Goal: Information Seeking & Learning: Learn about a topic

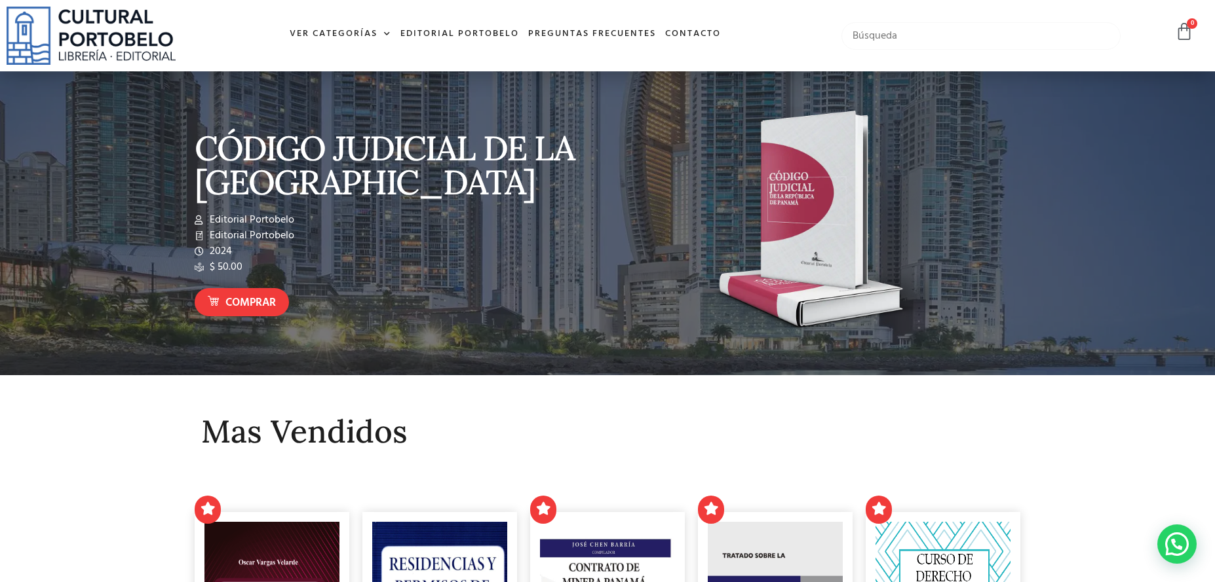
click at [934, 28] on input "text" at bounding box center [980, 36] width 279 height 28
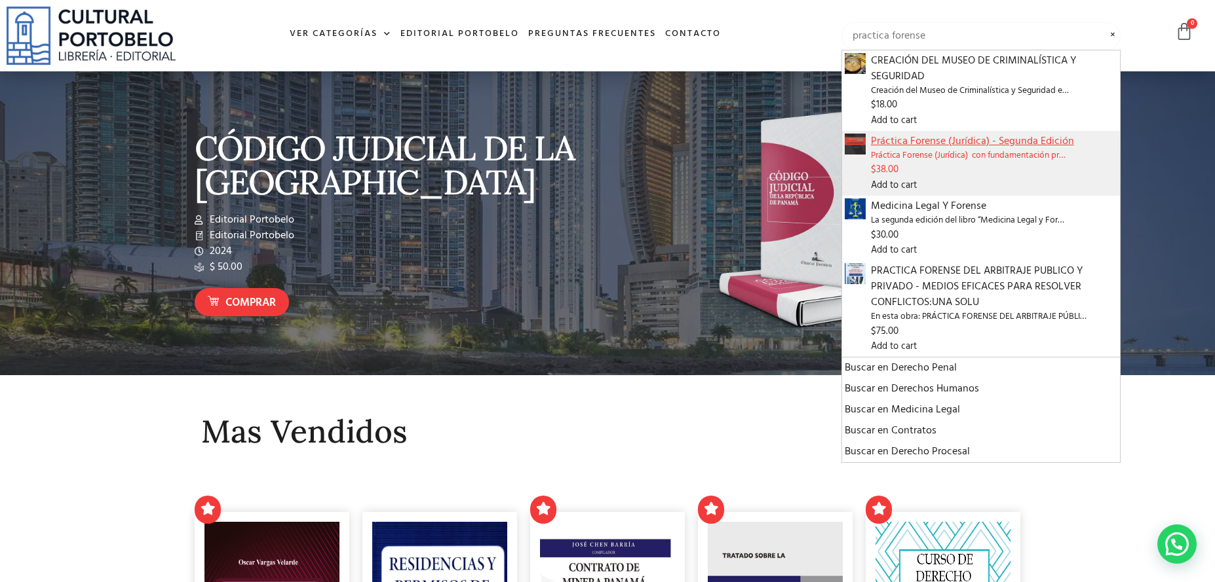
type input "practica forense"
click at [899, 145] on span "Práctica Forense (Jurídica) - Segunda Edición" at bounding box center [994, 142] width 246 height 16
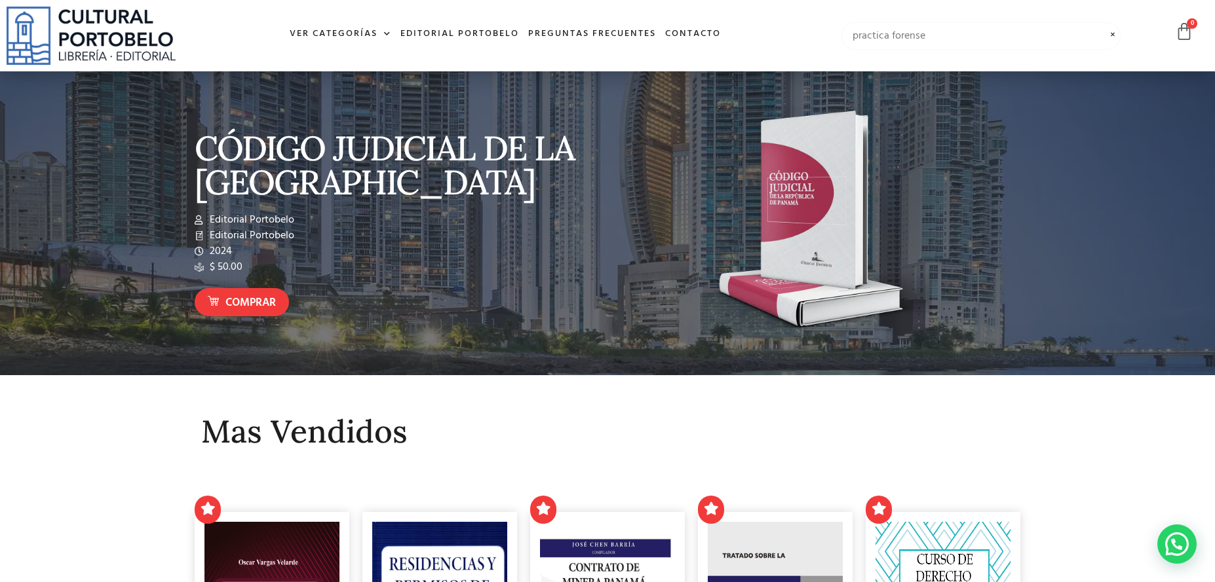
click at [945, 43] on input "practica forense" at bounding box center [980, 36] width 279 height 28
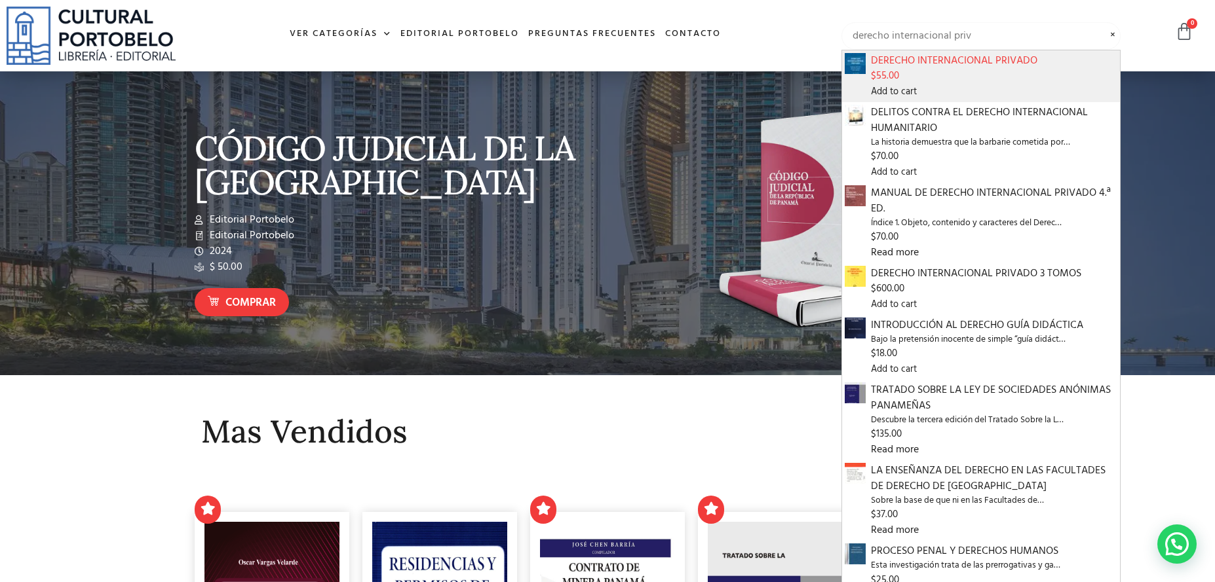
type input "derecho internacional priv"
click at [947, 74] on span "$ 55.00" at bounding box center [994, 76] width 246 height 15
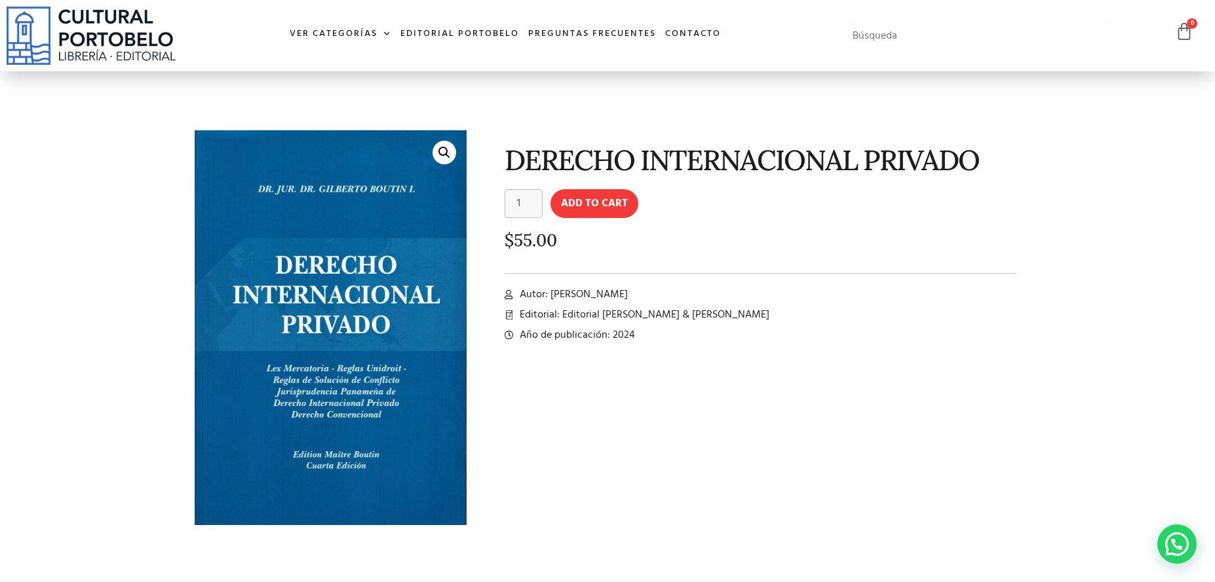
click at [936, 32] on input "text" at bounding box center [980, 36] width 279 height 28
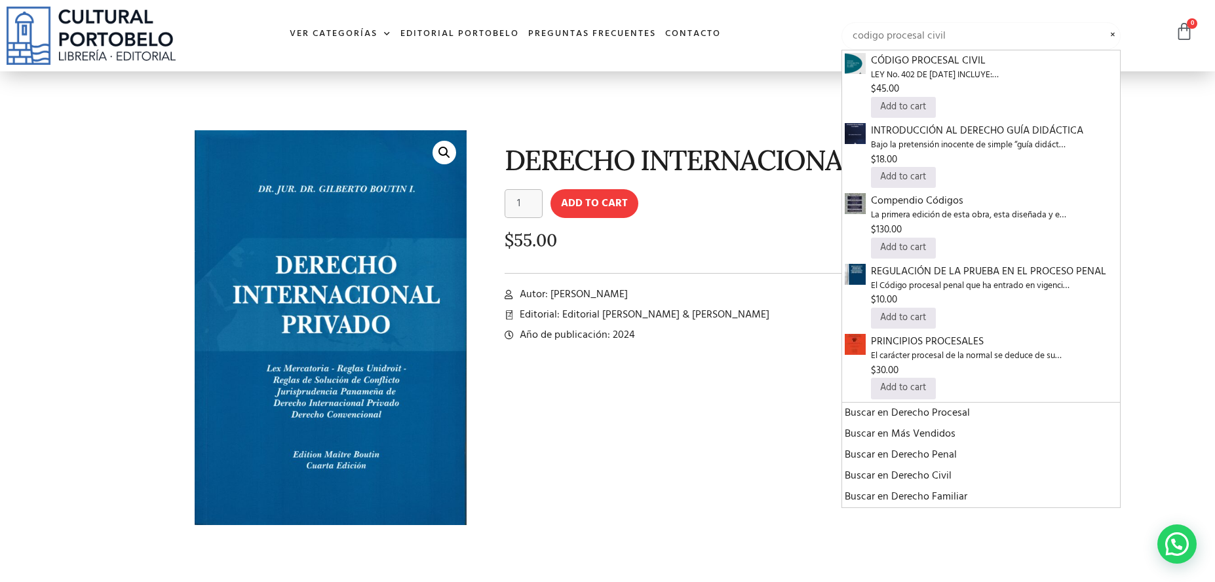
type input "codigo procesal civil"
click at [668, 457] on div "DERECHO INTERNACIONAL PRIVADO DERECHO INTERNACIONAL PRIVADO quantity 1 Add to c…" at bounding box center [750, 338] width 554 height 429
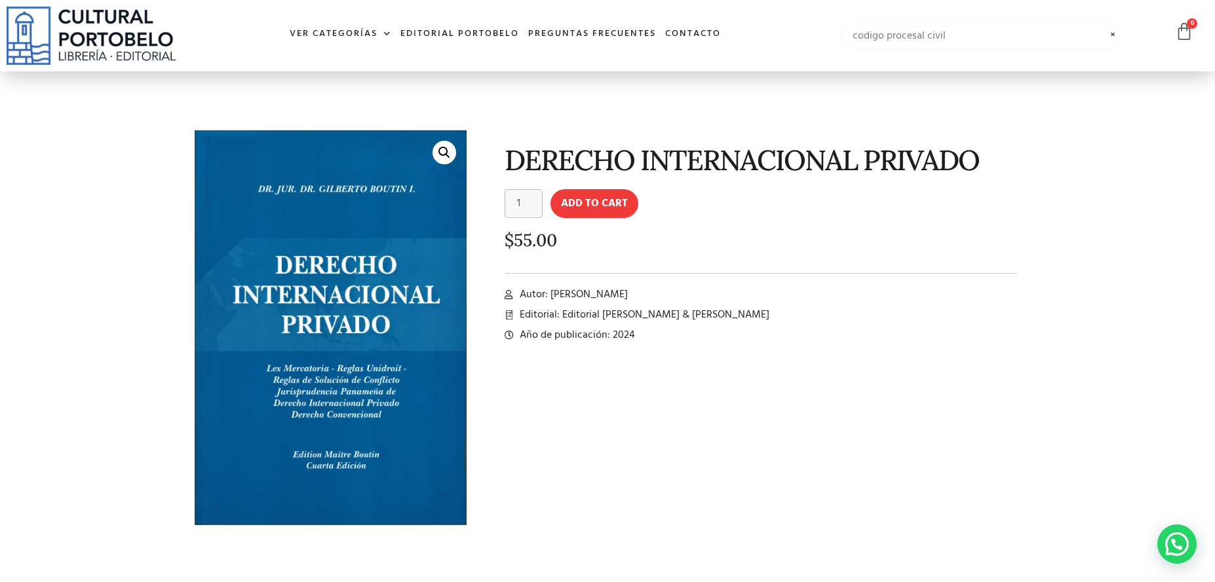
click at [1006, 33] on input "codigo procesal civil" at bounding box center [980, 36] width 279 height 28
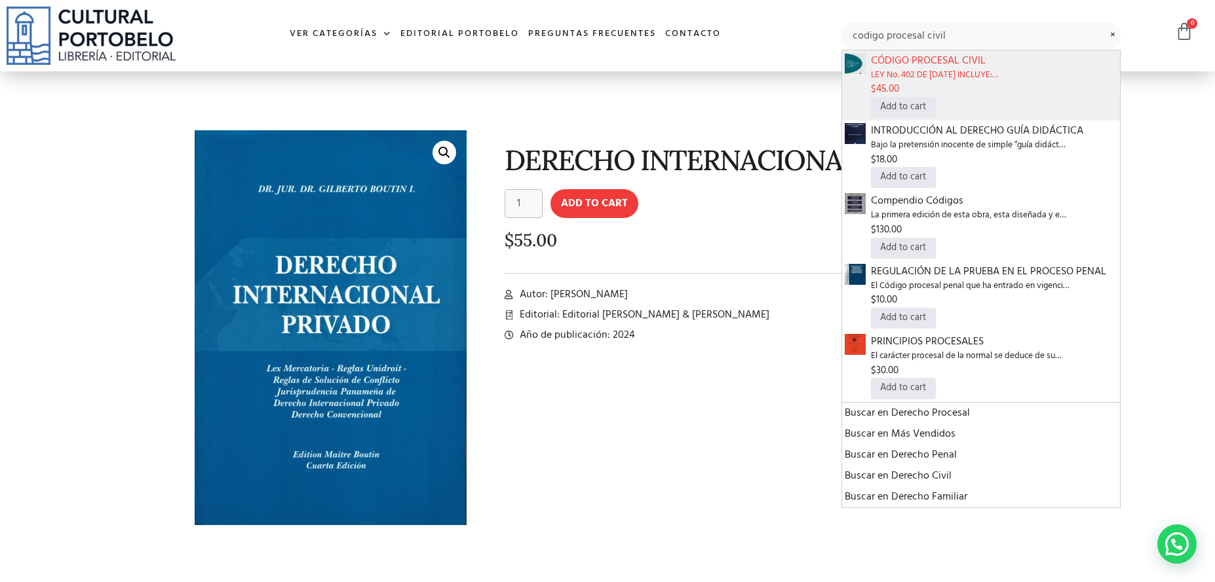
click at [983, 69] on span "LEY No. 402 DE 9 DE OCTUBRE DE 2023 INCLUYE:…" at bounding box center [994, 75] width 246 height 13
